Goal: Transaction & Acquisition: Purchase product/service

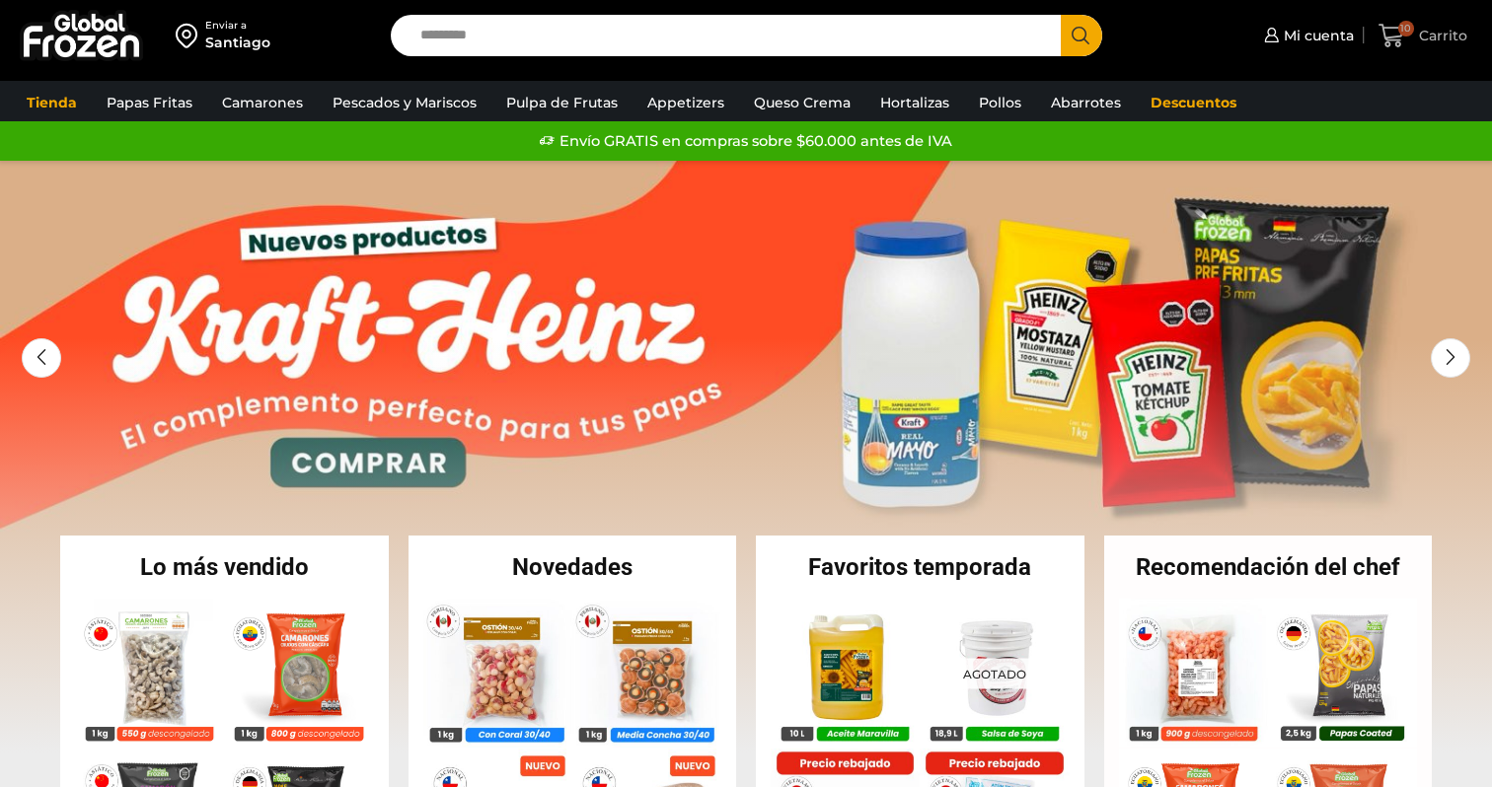
click at [1415, 31] on span "Carrito" at bounding box center [1440, 36] width 53 height 20
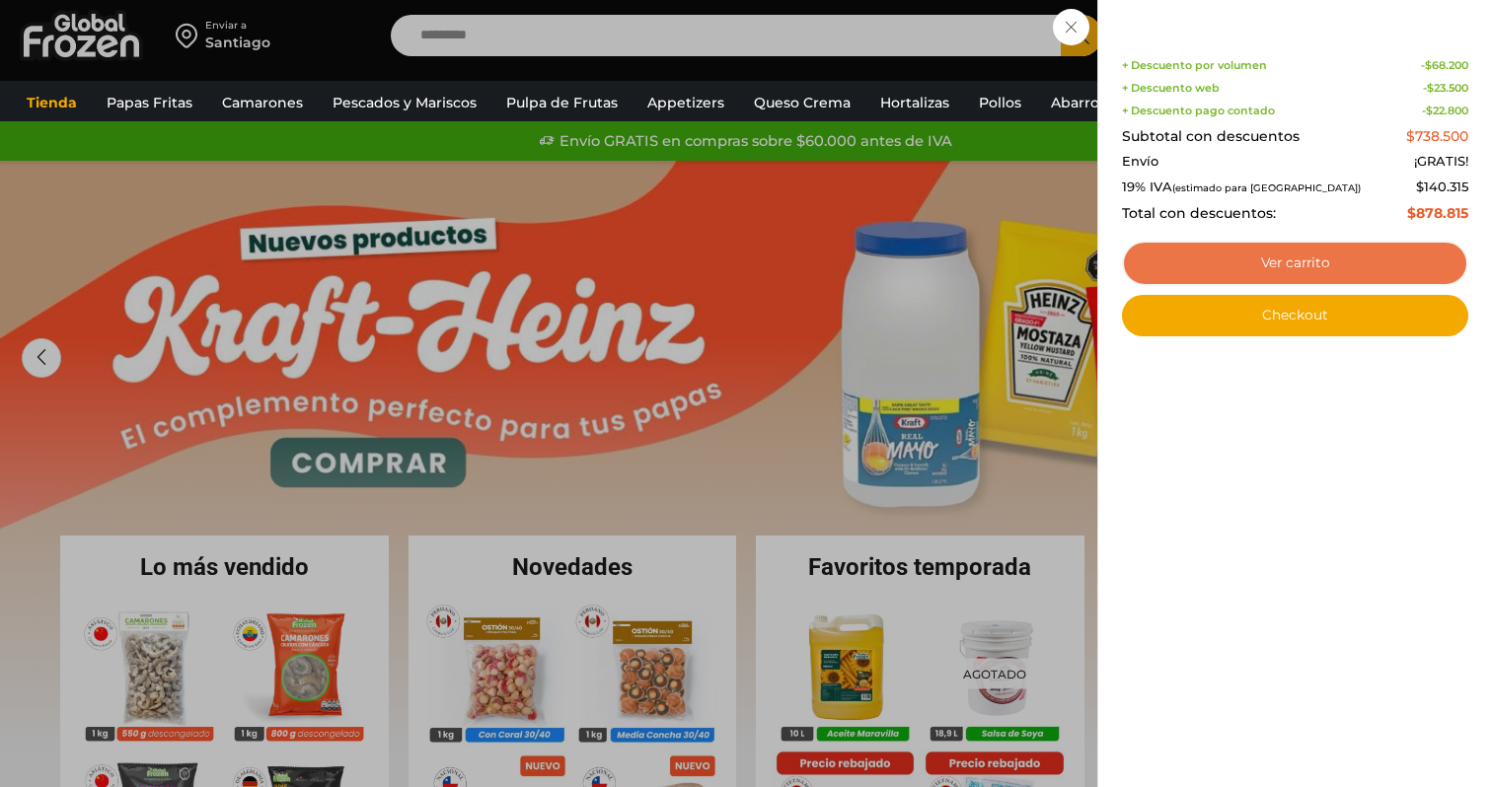
click at [1198, 252] on link "Ver carrito" at bounding box center [1295, 263] width 346 height 45
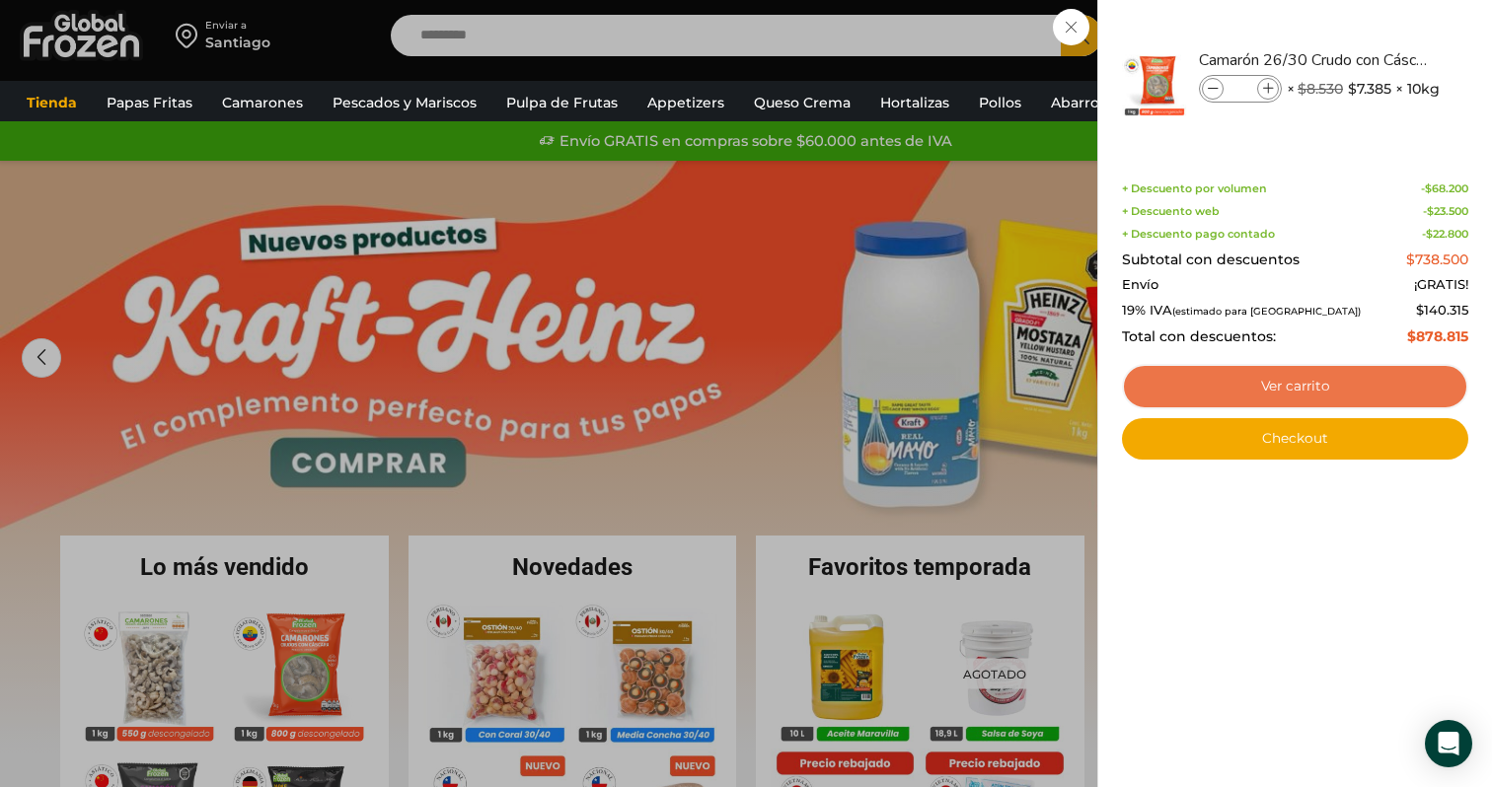
click at [1231, 377] on link "Ver carrito" at bounding box center [1295, 386] width 346 height 45
click at [1263, 386] on link "Ver carrito" at bounding box center [1295, 386] width 346 height 45
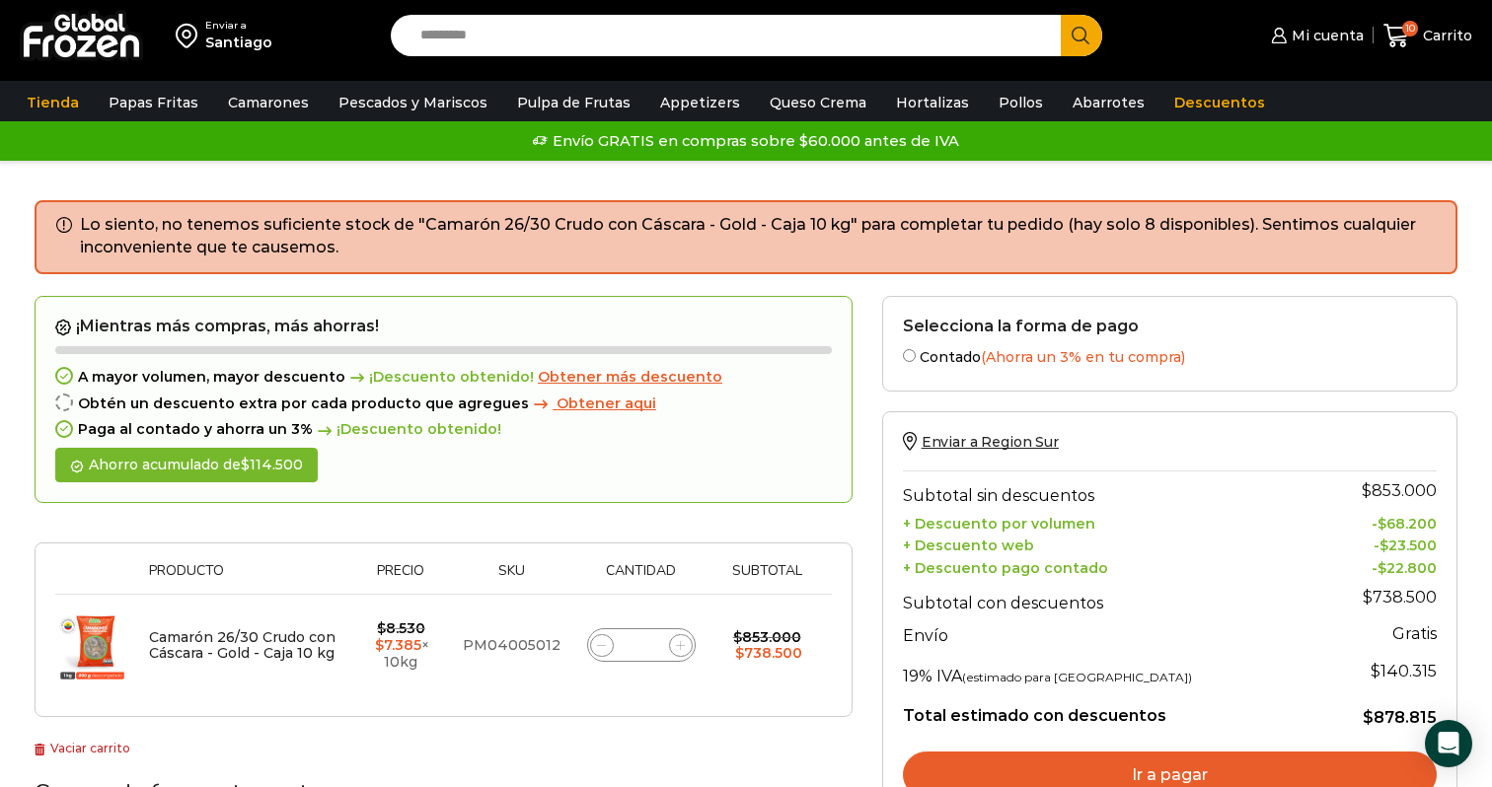
click at [507, 645] on td "PM04005012" at bounding box center [511, 645] width 117 height 103
copy td "PM04005012"
